Goal: Navigation & Orientation: Find specific page/section

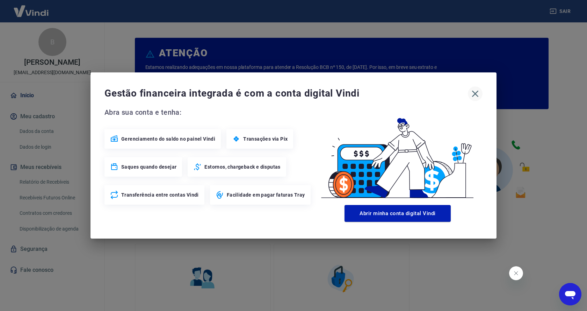
click at [474, 92] on icon "button" at bounding box center [475, 94] width 7 height 7
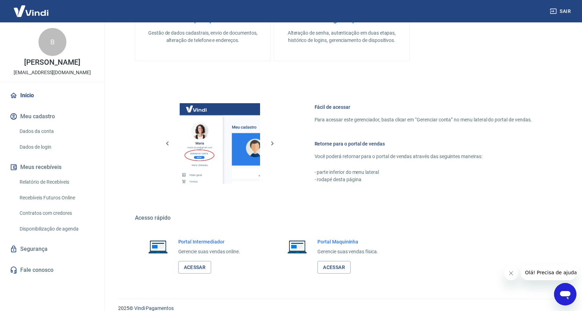
scroll to position [307, 0]
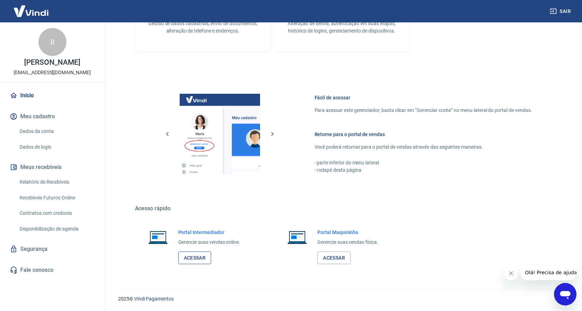
click at [202, 258] on link "Acessar" at bounding box center [194, 257] width 33 height 13
